Goal: Transaction & Acquisition: Purchase product/service

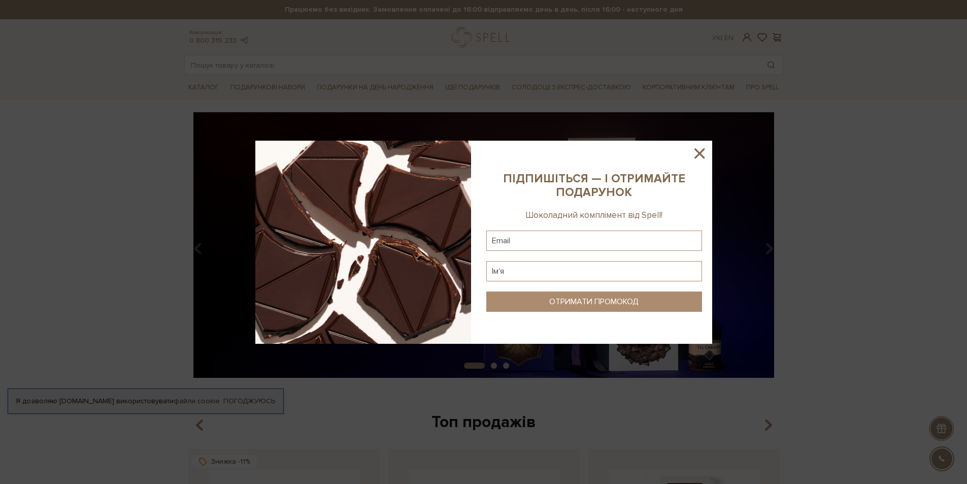
click at [702, 148] on icon at bounding box center [699, 153] width 17 height 17
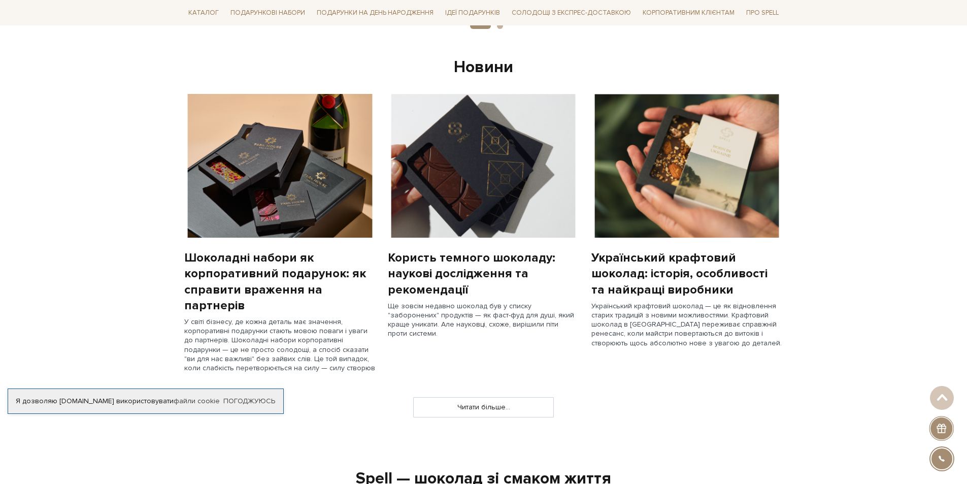
scroll to position [761, 0]
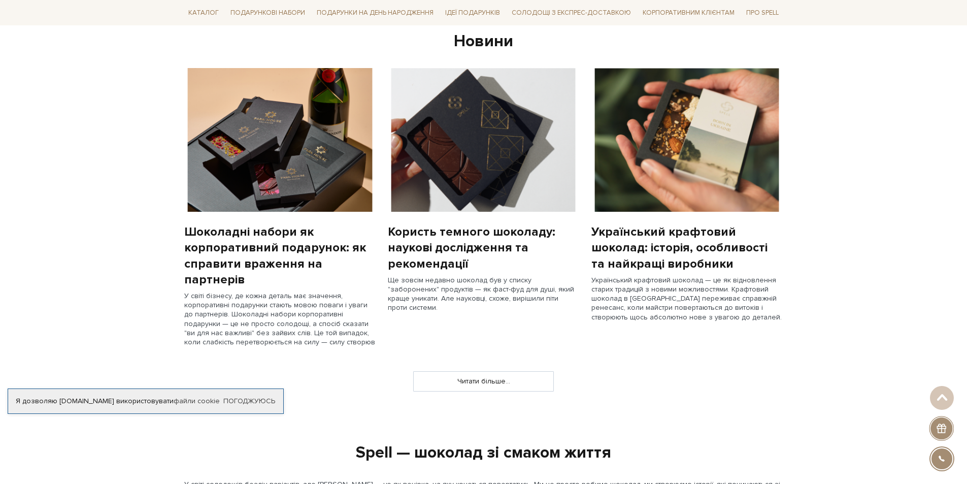
click at [675, 227] on div "Український крафтовий шоколад: історія, особливості та найкращі виробники" at bounding box center [686, 248] width 191 height 48
drag, startPoint x: 599, startPoint y: 252, endPoint x: 609, endPoint y: 252, distance: 9.6
click at [600, 252] on div "Український крафтовий шоколад: історія, особливості та найкращі виробники" at bounding box center [686, 248] width 191 height 48
click at [683, 155] on img at bounding box center [686, 140] width 191 height 144
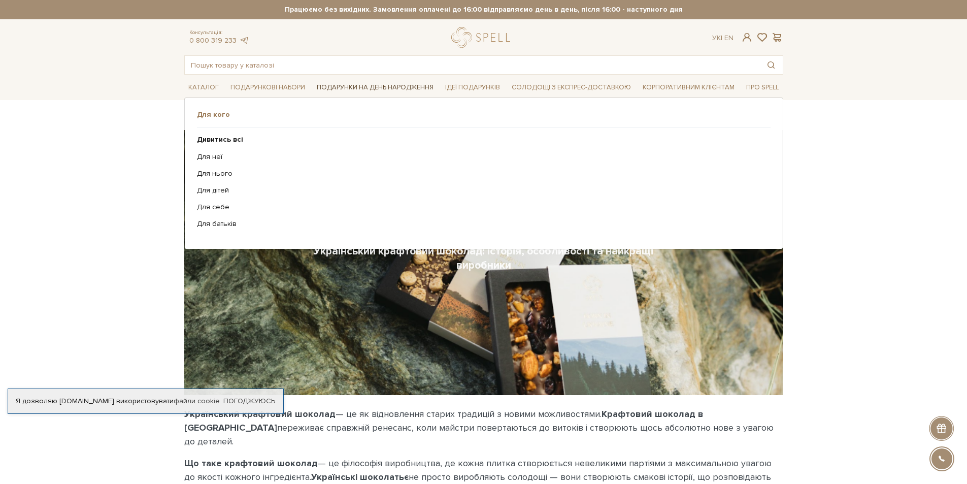
click at [361, 87] on link "Подарунки на День народження" at bounding box center [375, 88] width 125 height 16
